Goal: Navigation & Orientation: Find specific page/section

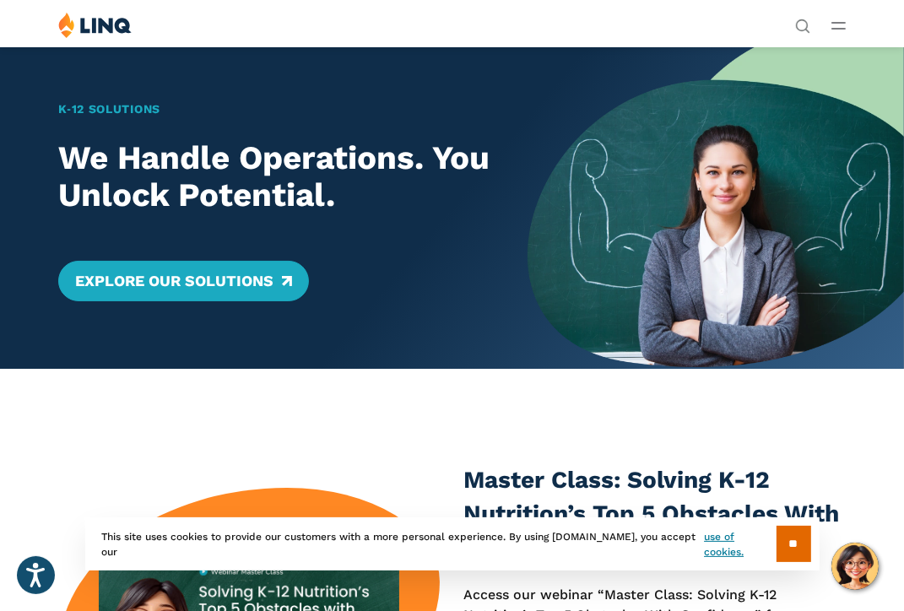
click at [847, 18] on div "Solutions Nutrition Overview NEW School Nutrition Suite School Nutrition State …" at bounding box center [452, 28] width 904 height 32
click at [841, 23] on line "Open Main Menu" at bounding box center [838, 23] width 13 height 0
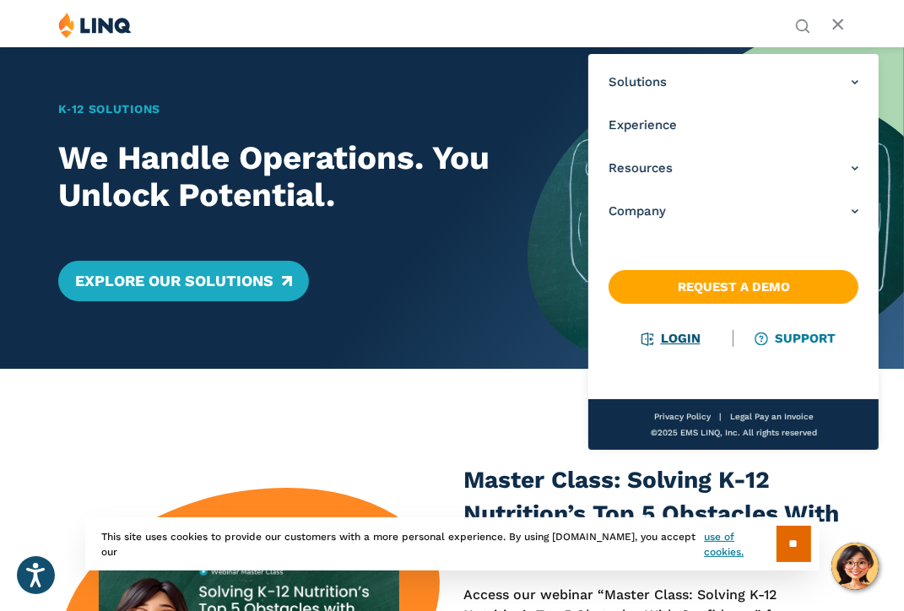
click at [683, 330] on li "Login" at bounding box center [670, 338] width 125 height 19
click at [678, 338] on link "Login" at bounding box center [671, 338] width 58 height 15
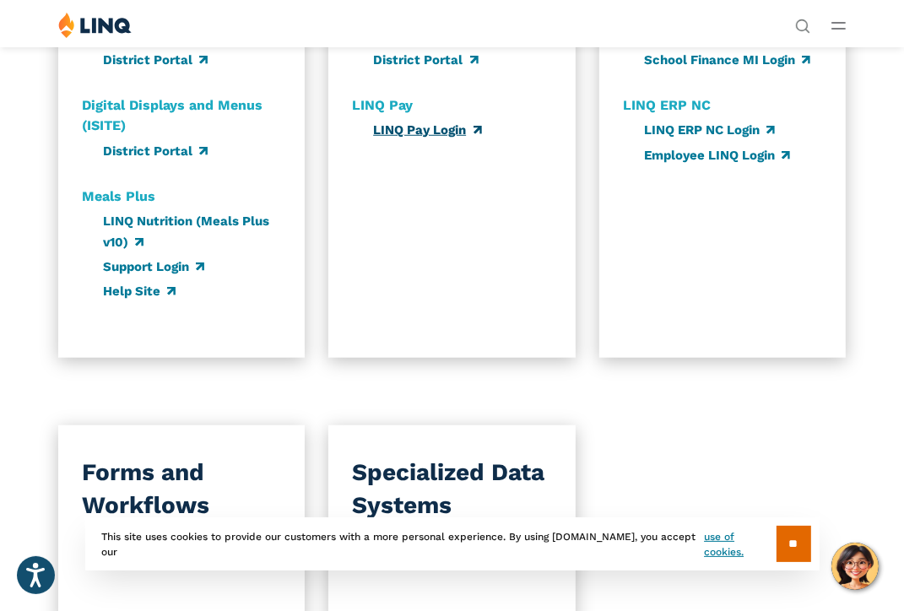
scroll to position [906, 0]
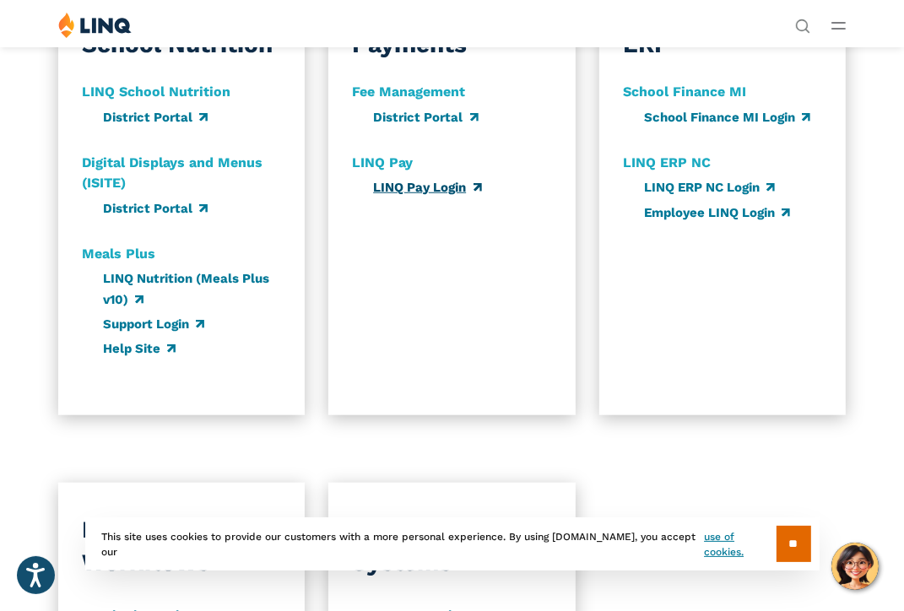
click at [408, 186] on link "LINQ Pay Login" at bounding box center [427, 187] width 108 height 15
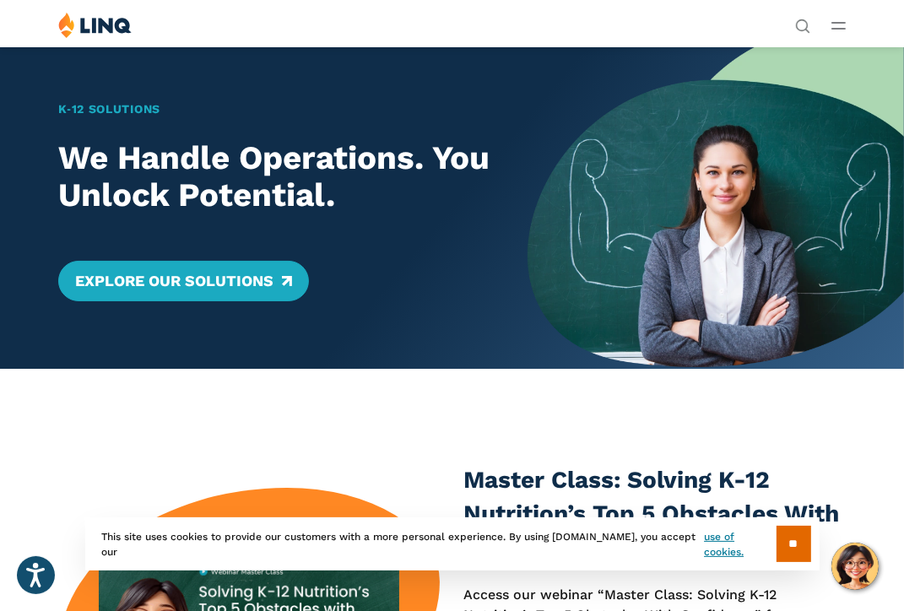
click at [840, 27] on icon "Open Main Menu" at bounding box center [838, 26] width 14 height 8
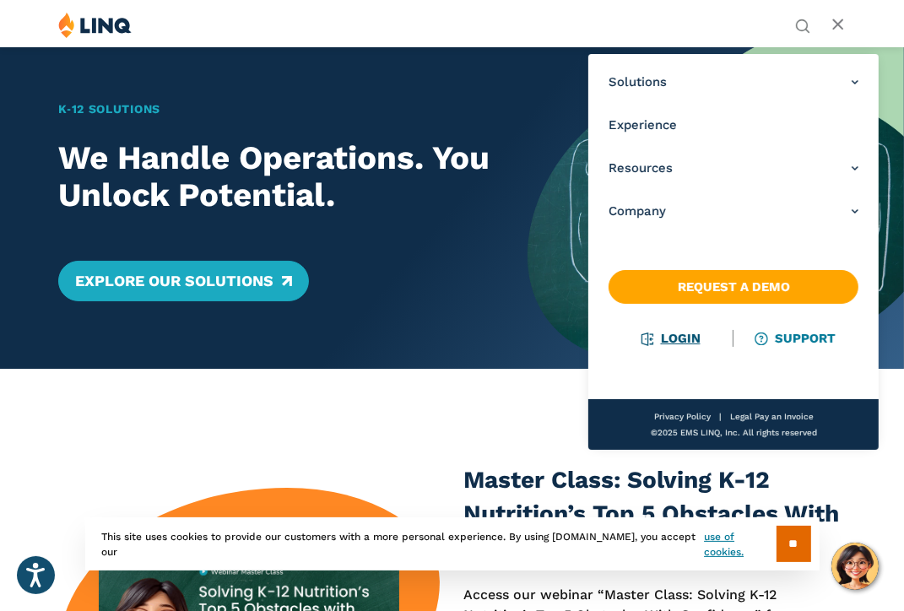
click at [674, 340] on link "Login" at bounding box center [671, 338] width 58 height 15
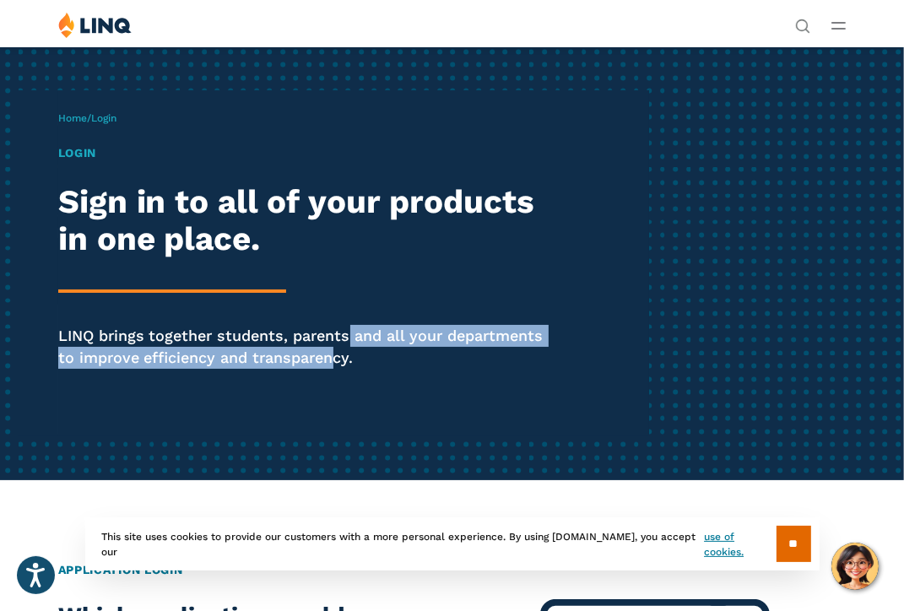
drag, startPoint x: 332, startPoint y: 376, endPoint x: 347, endPoint y: 315, distance: 63.4
click at [347, 315] on div "Login Sign in to all of your products in one place. LINQ brings together studen…" at bounding box center [306, 280] width 496 height 272
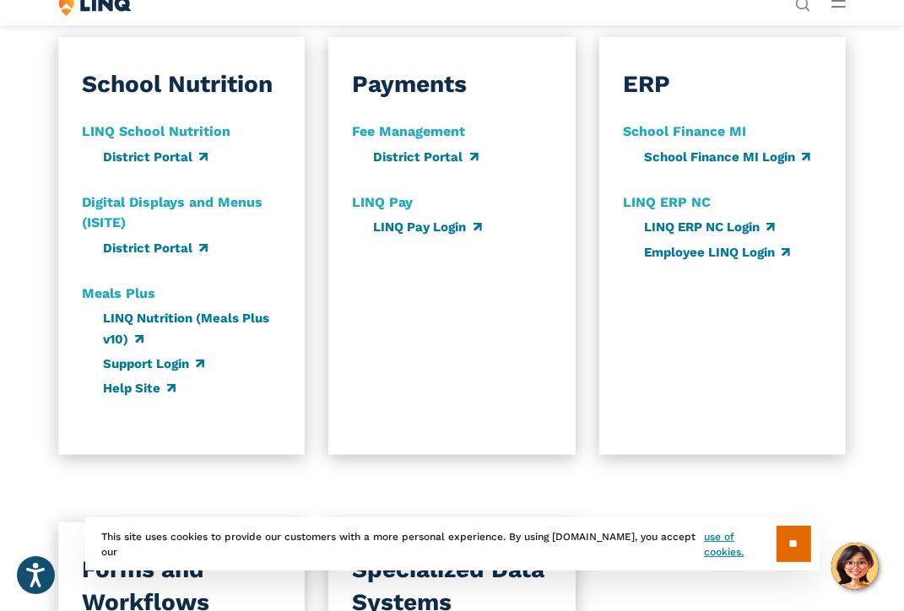
scroll to position [867, 0]
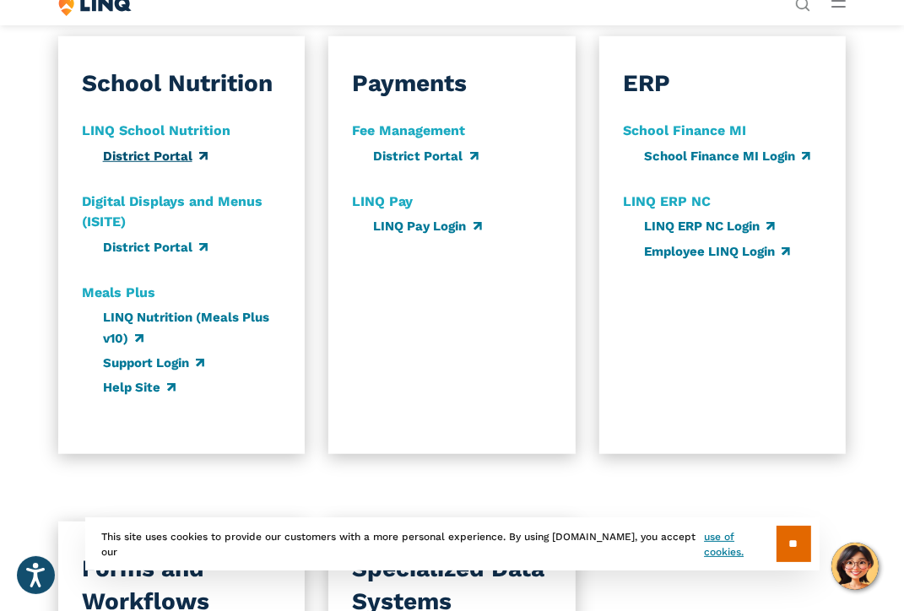
click at [131, 152] on link "District Portal" at bounding box center [155, 156] width 105 height 15
click at [404, 233] on link "LINQ Pay Login" at bounding box center [427, 226] width 108 height 15
